Goal: Task Accomplishment & Management: Use online tool/utility

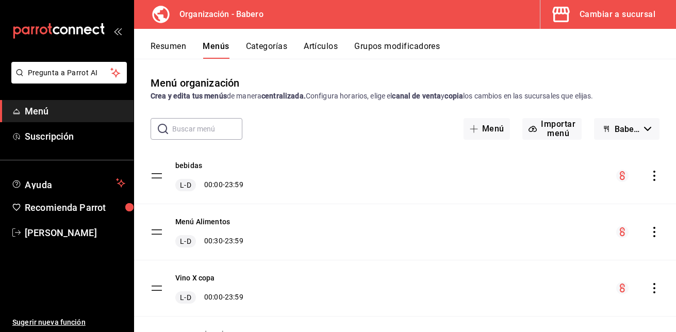
click at [622, 13] on div "Cambiar a sucursal" at bounding box center [618, 14] width 76 height 14
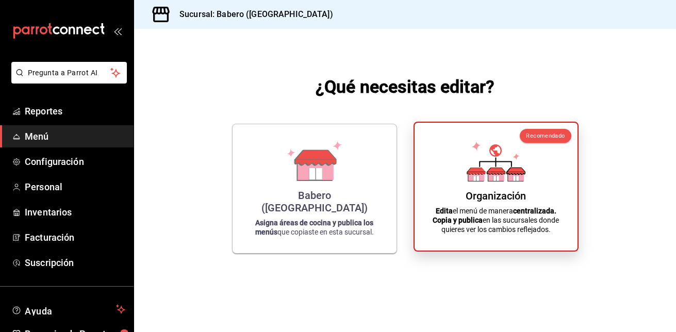
click at [446, 210] on strong "Edita" at bounding box center [444, 211] width 17 height 8
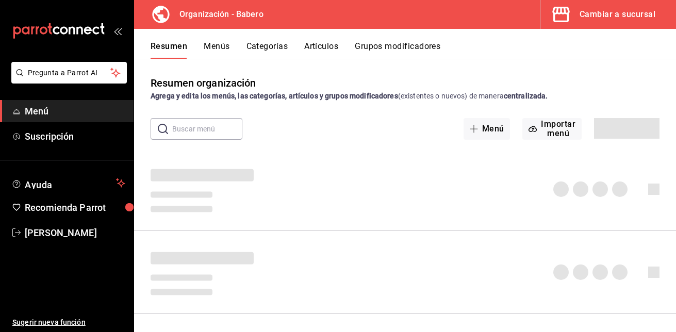
click at [313, 46] on button "Artículos" at bounding box center [321, 50] width 34 height 18
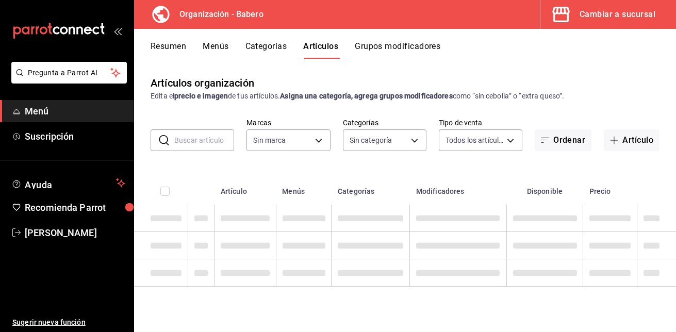
type input "a66e06f9-c574-4272-93a5-56c49c41a772"
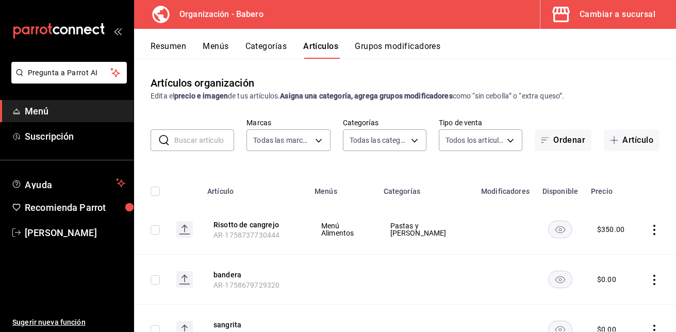
type input "6de4fb01-8924-4b5f-b2c6-05fb00520212,d5e981f2-9595-497c-a91a-126b35bb2472,b74fb…"
